Goal: Task Accomplishment & Management: Manage account settings

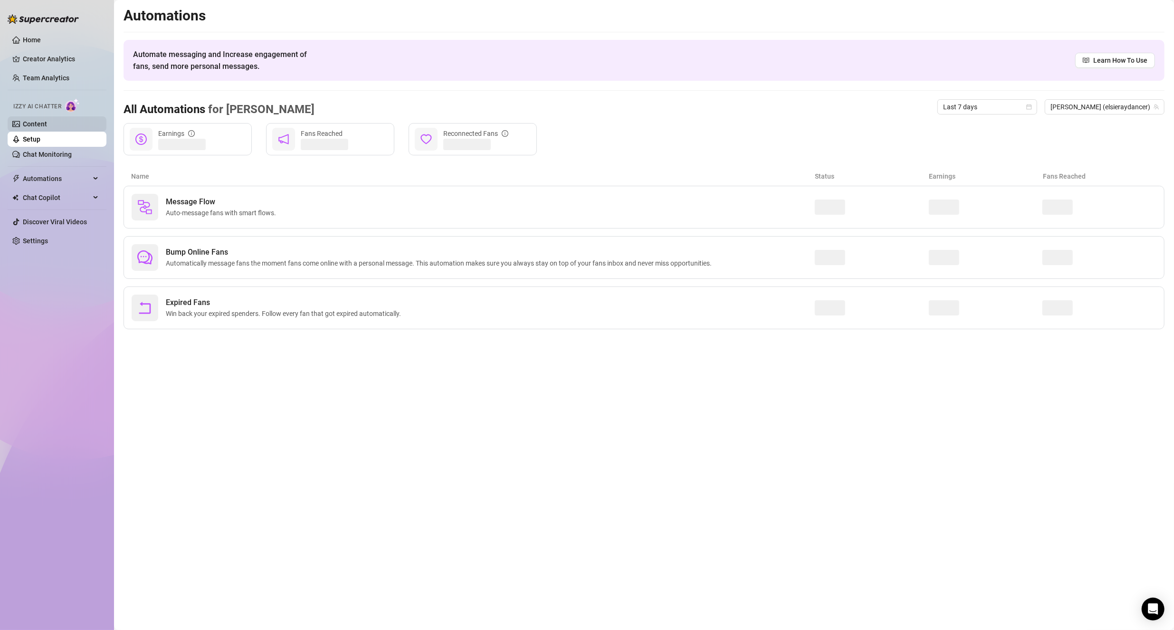
click at [23, 120] on link "Content" at bounding box center [35, 124] width 24 height 8
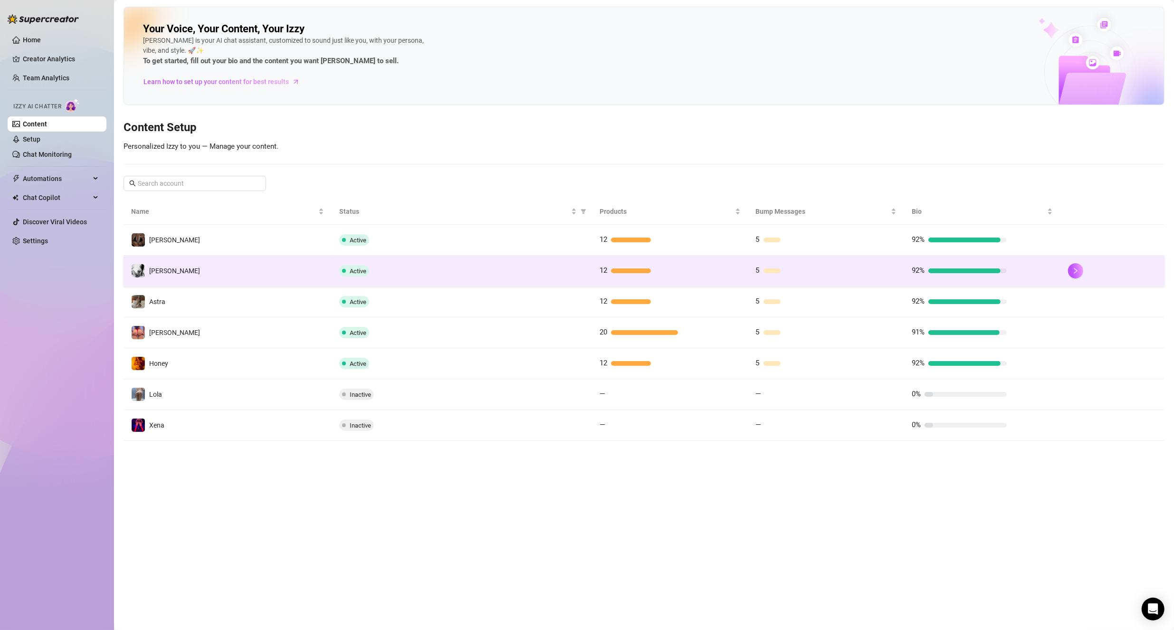
click at [234, 272] on td "[PERSON_NAME]" at bounding box center [227, 271] width 208 height 31
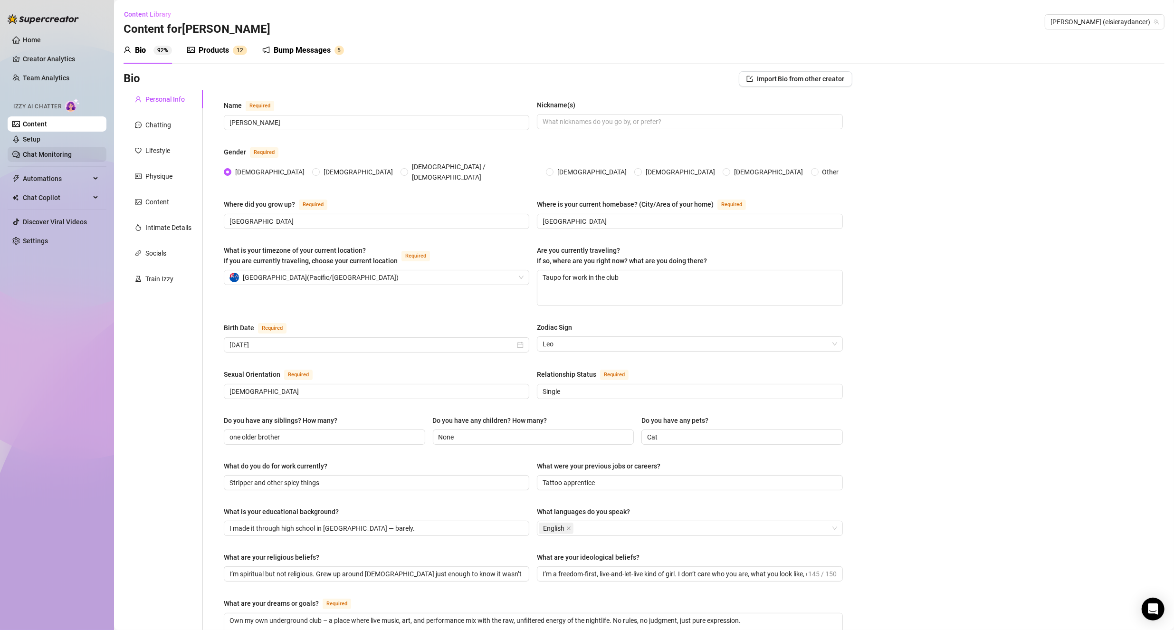
click at [54, 156] on link "Chat Monitoring" at bounding box center [47, 155] width 49 height 8
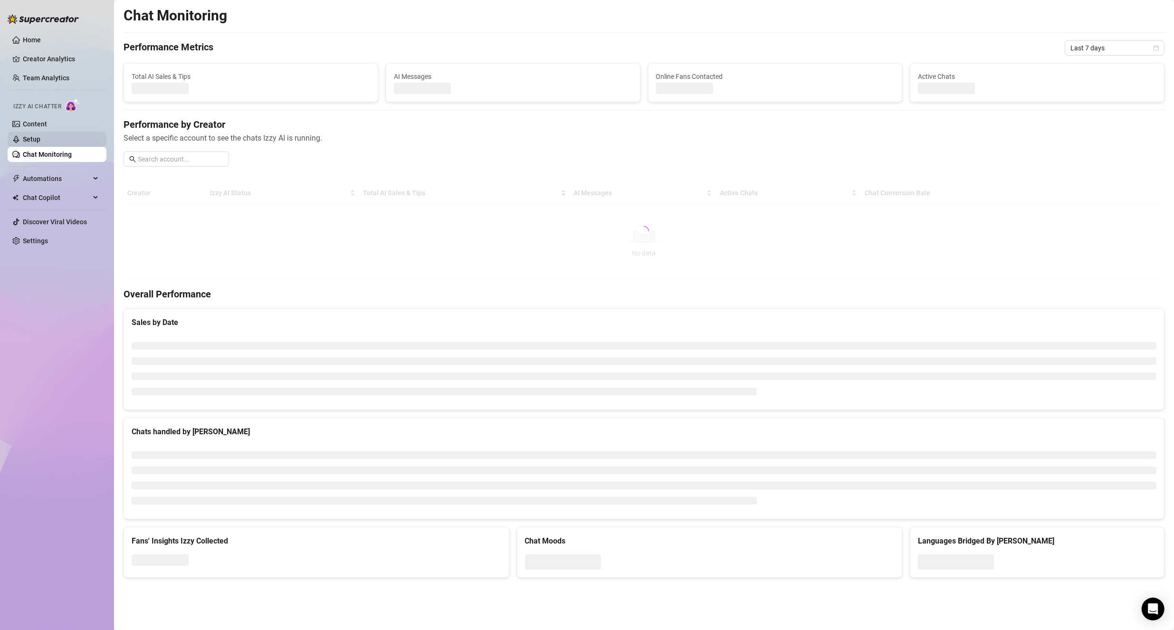
click at [40, 137] on link "Setup" at bounding box center [32, 139] width 18 height 8
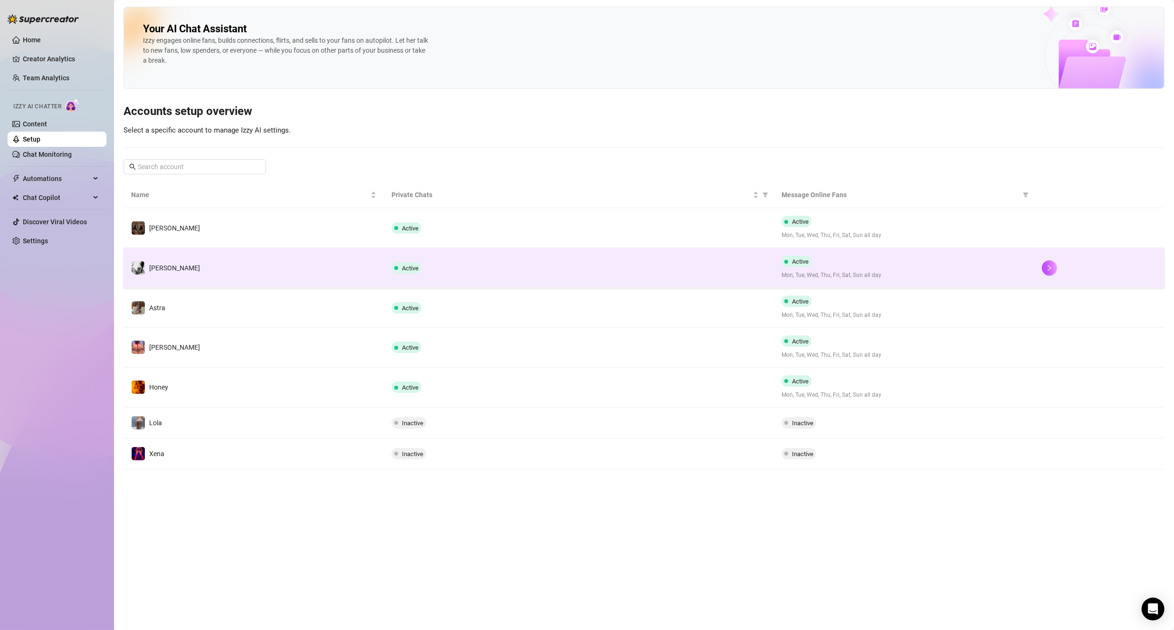
click at [239, 268] on td "[PERSON_NAME]" at bounding box center [253, 268] width 260 height 40
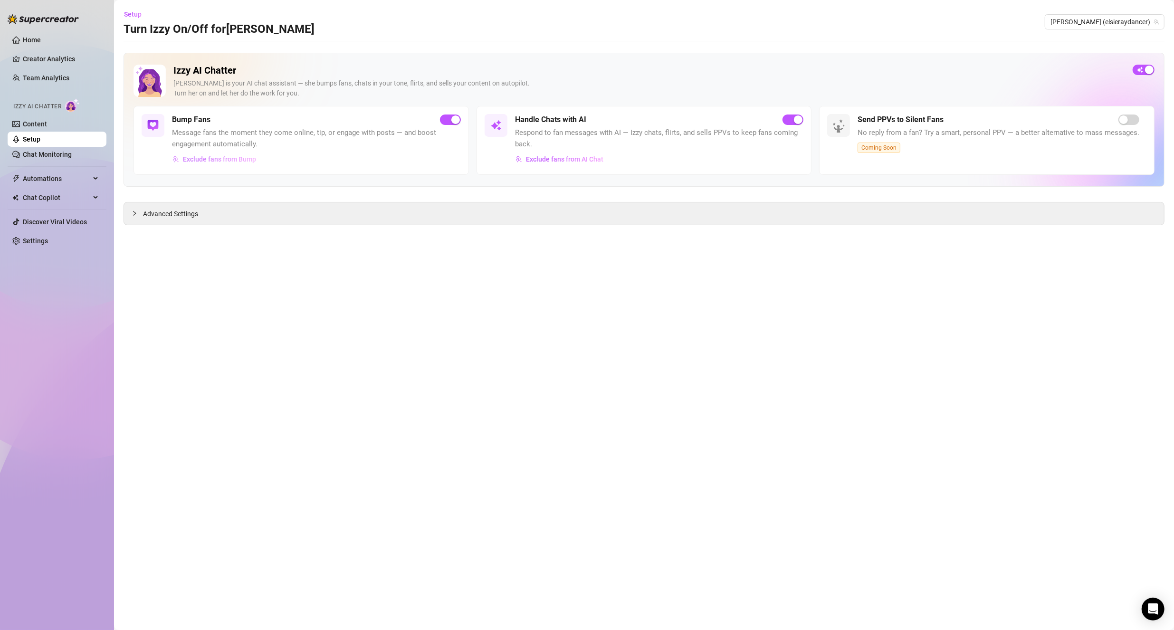
click at [241, 160] on span "Exclude fans from Bump" at bounding box center [219, 159] width 73 height 8
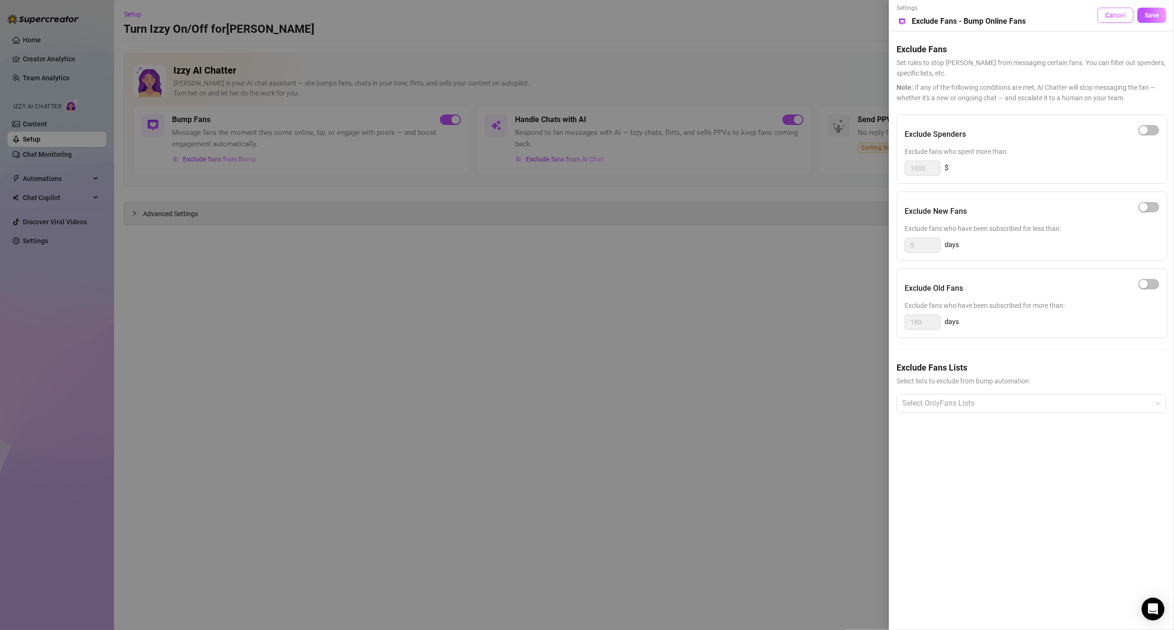
click at [1122, 15] on span "Cancel" at bounding box center [1115, 15] width 21 height 8
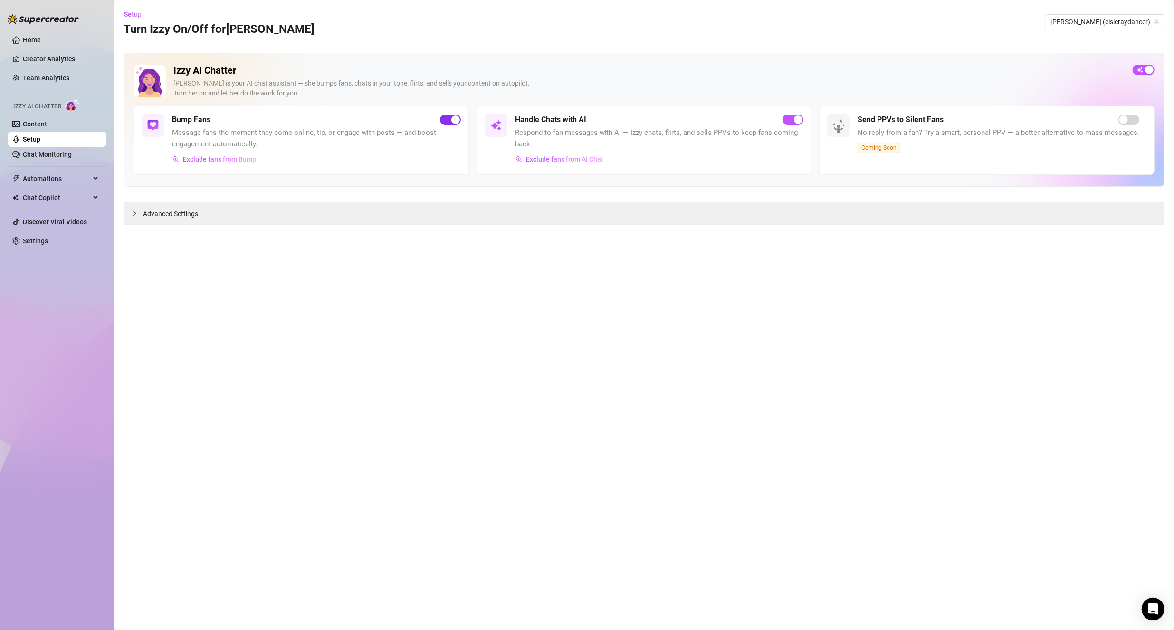
click at [448, 123] on span "button" at bounding box center [450, 119] width 21 height 10
click at [574, 160] on span "Exclude fans from AI Chat" at bounding box center [564, 159] width 77 height 8
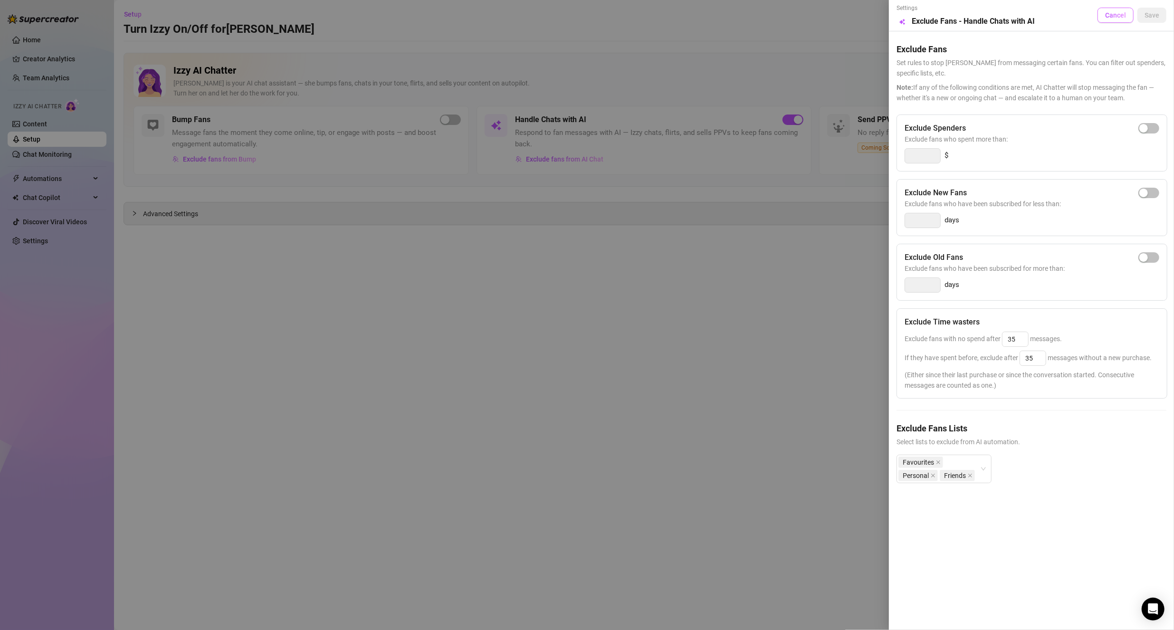
click at [1114, 18] on span "Cancel" at bounding box center [1115, 15] width 21 height 8
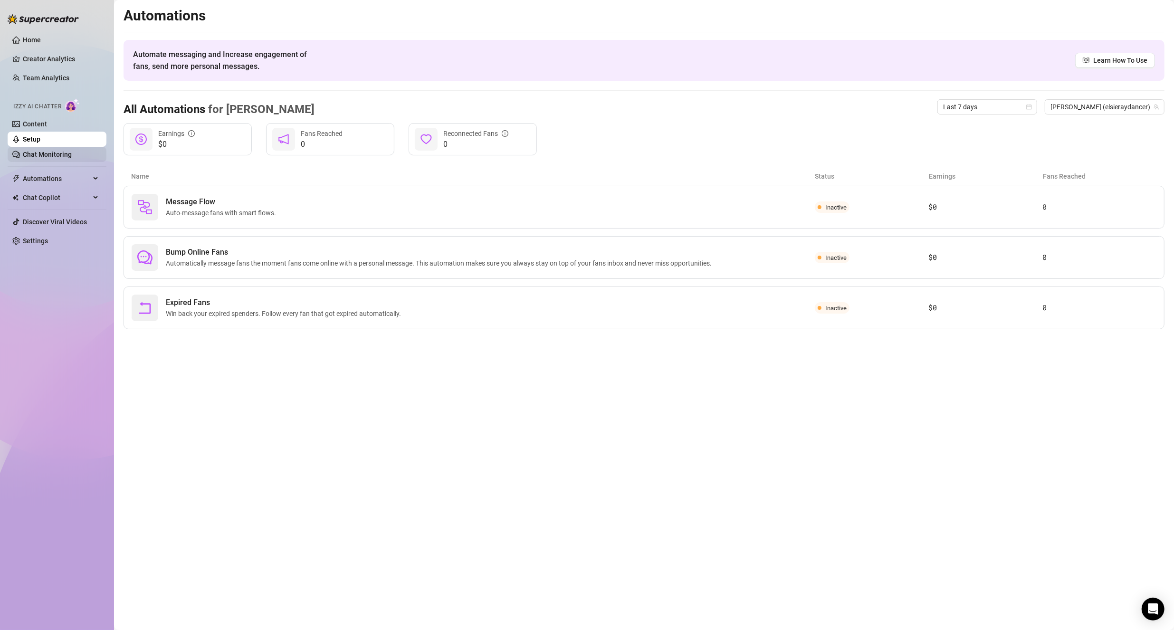
click at [46, 153] on link "Chat Monitoring" at bounding box center [47, 155] width 49 height 8
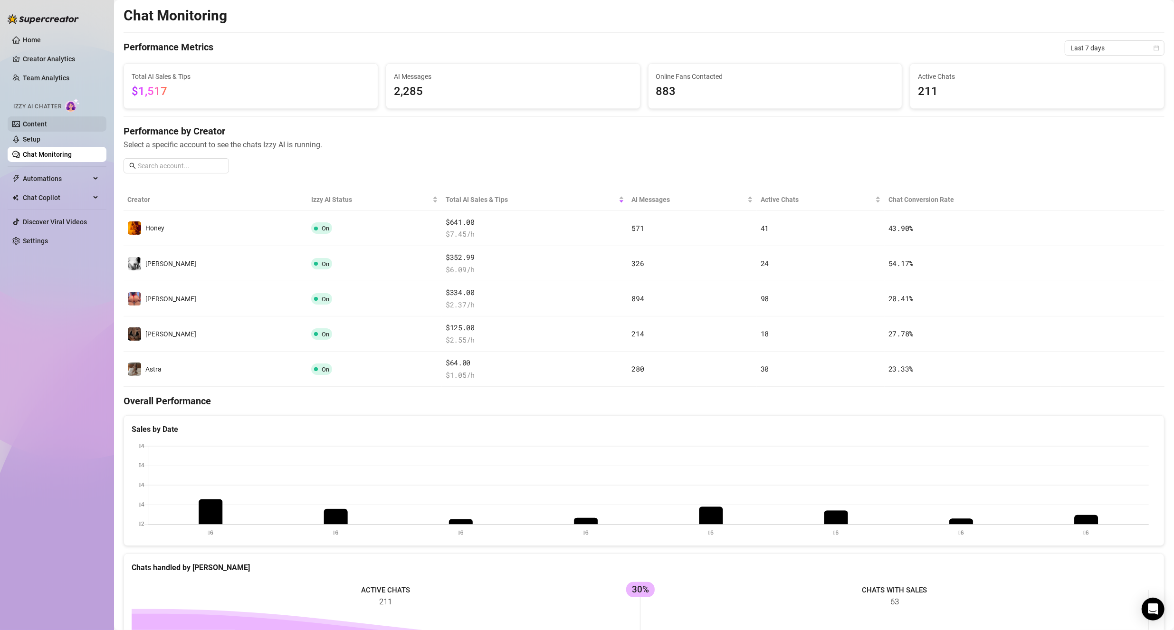
click at [47, 120] on link "Content" at bounding box center [35, 124] width 24 height 8
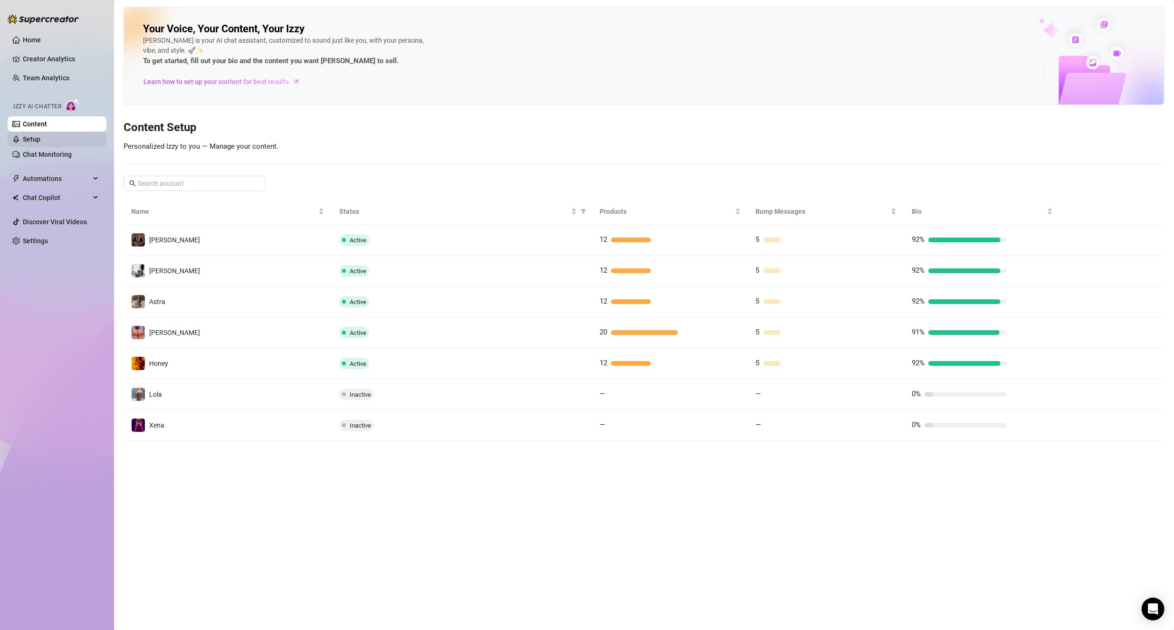
click at [40, 140] on link "Setup" at bounding box center [32, 139] width 18 height 8
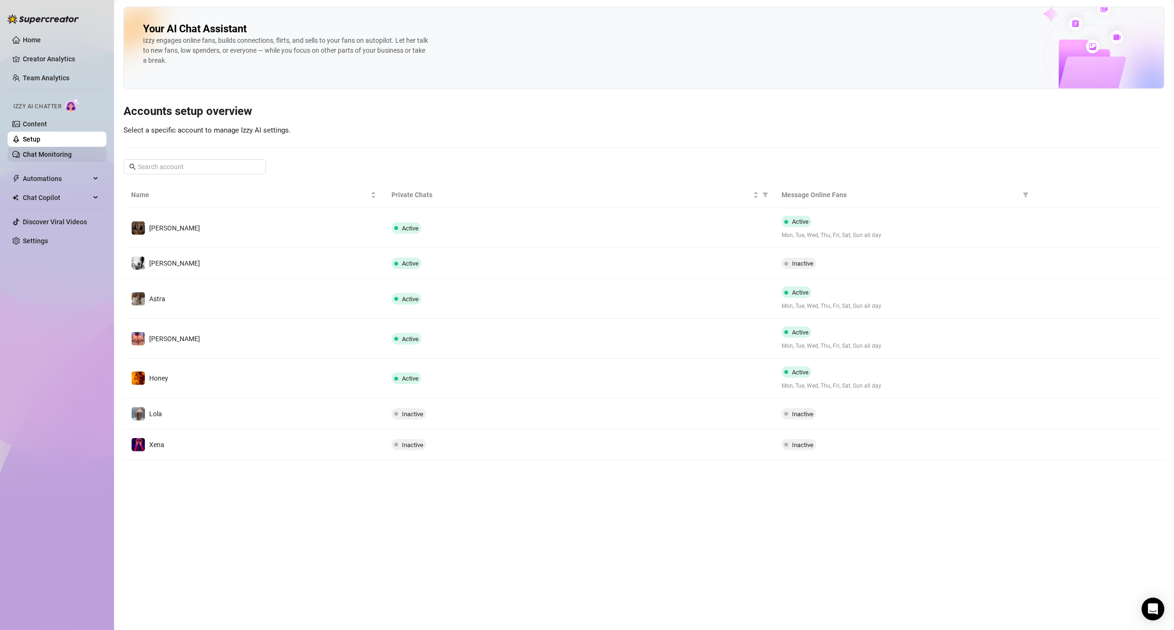
click at [46, 151] on link "Chat Monitoring" at bounding box center [47, 155] width 49 height 8
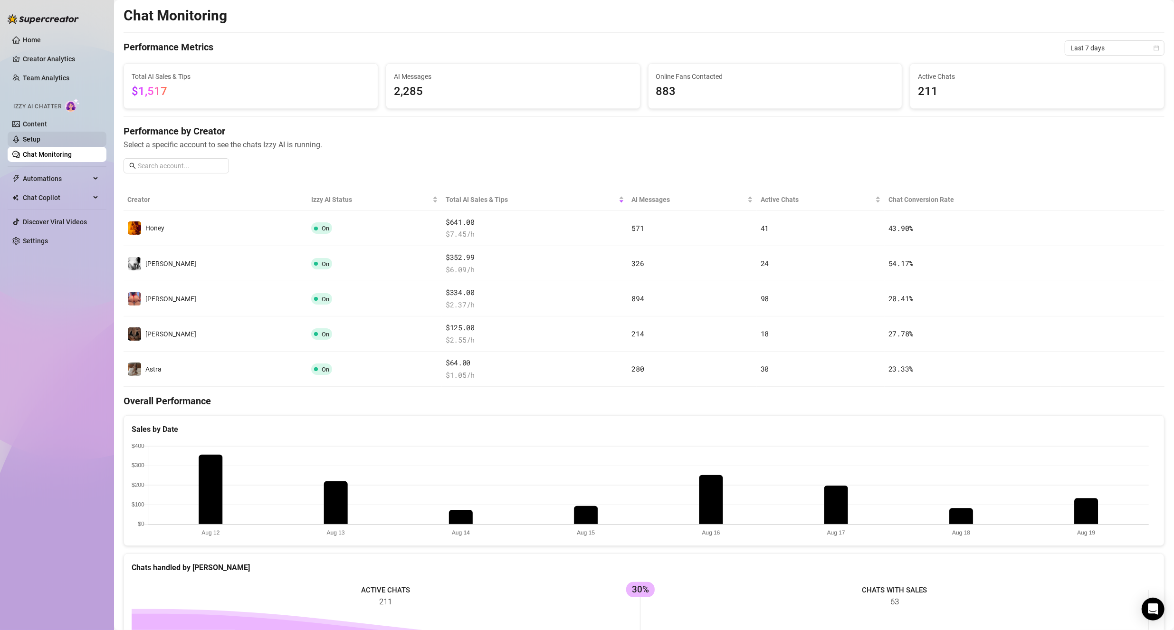
click at [40, 135] on link "Setup" at bounding box center [32, 139] width 18 height 8
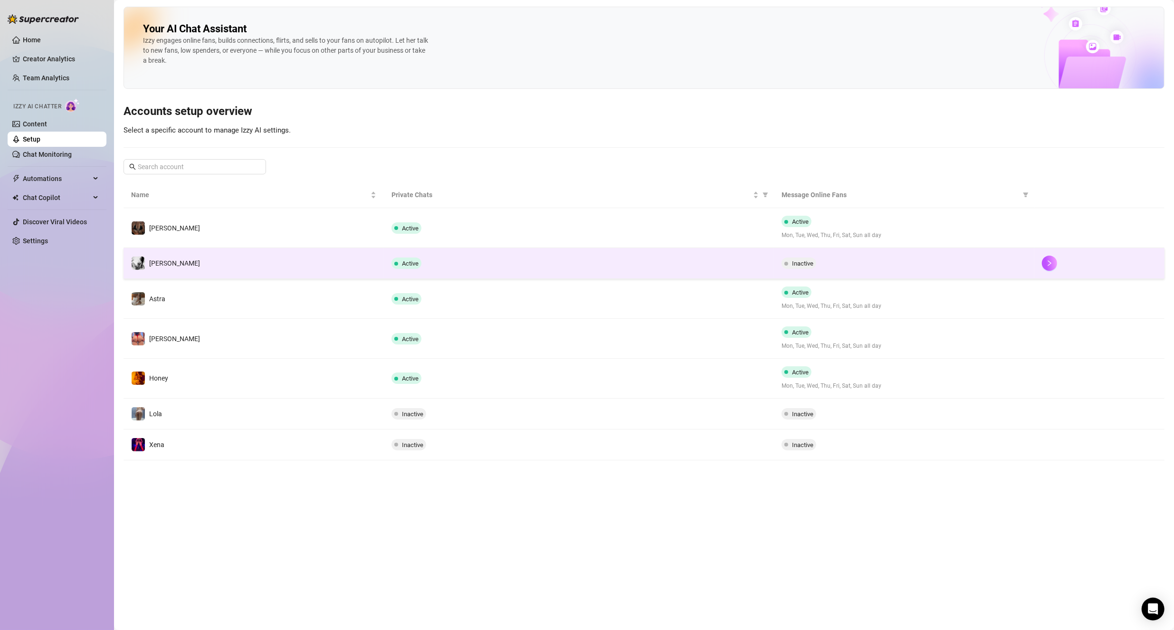
click at [218, 260] on td "[PERSON_NAME]" at bounding box center [253, 263] width 260 height 31
